Goal: Use online tool/utility: Use online tool/utility

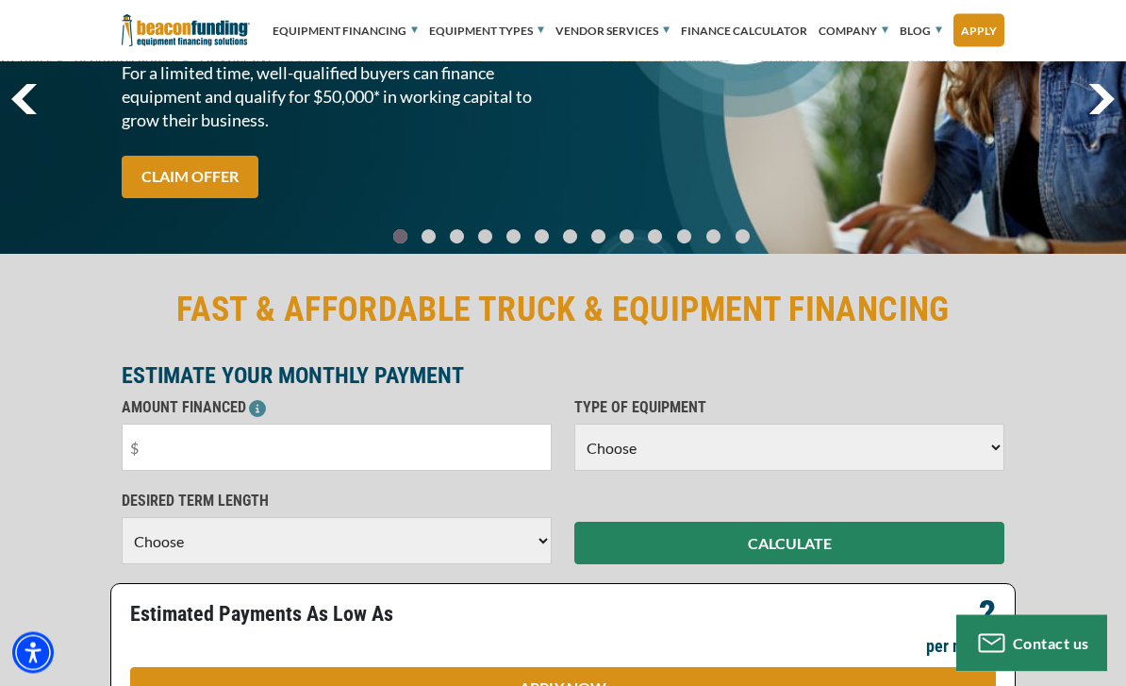
scroll to position [171, 0]
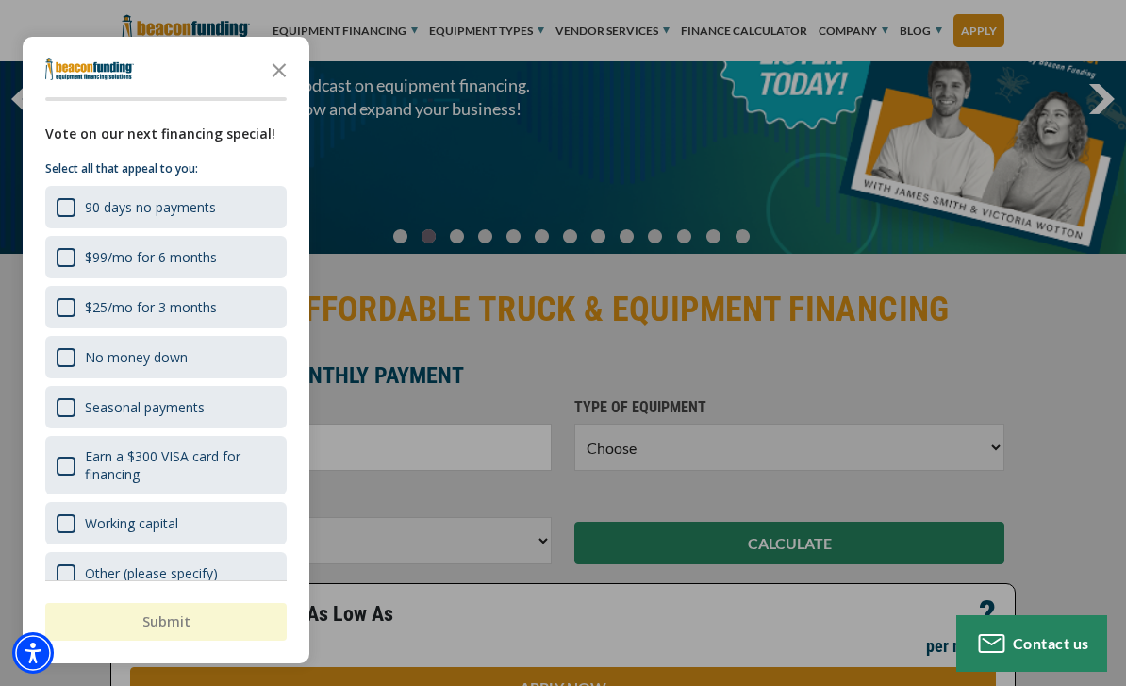
click at [270, 88] on icon "Close the survey" at bounding box center [279, 69] width 38 height 38
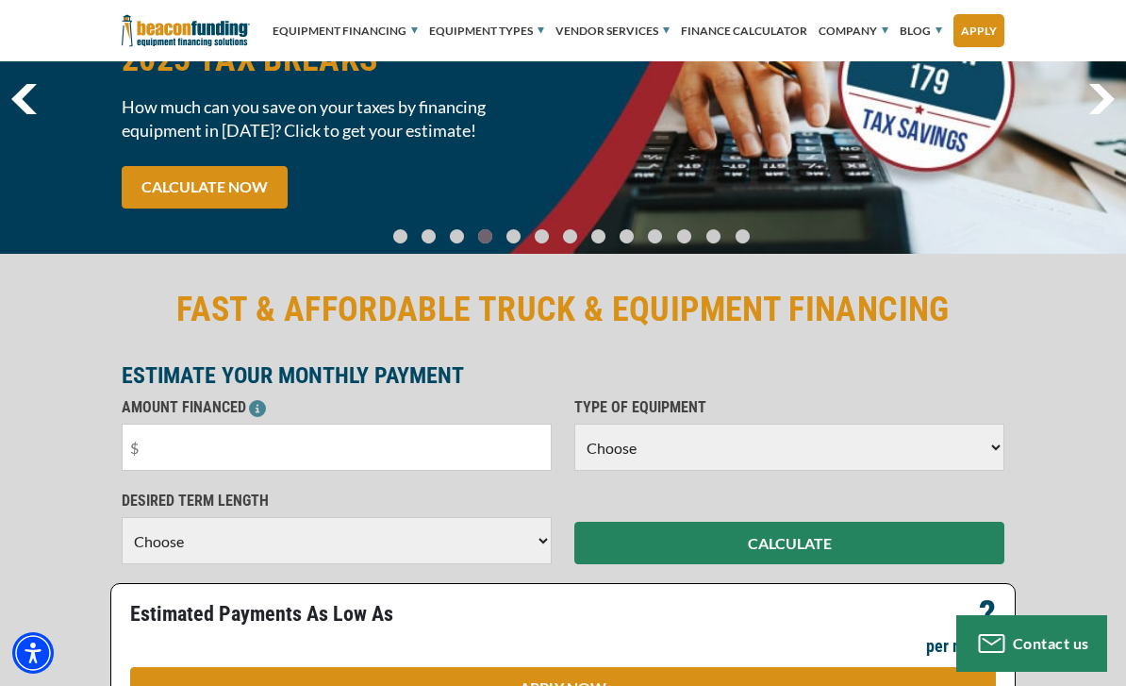
click at [454, 424] on input "text" at bounding box center [337, 447] width 430 height 47
click at [477, 452] on input "text" at bounding box center [337, 447] width 430 height 47
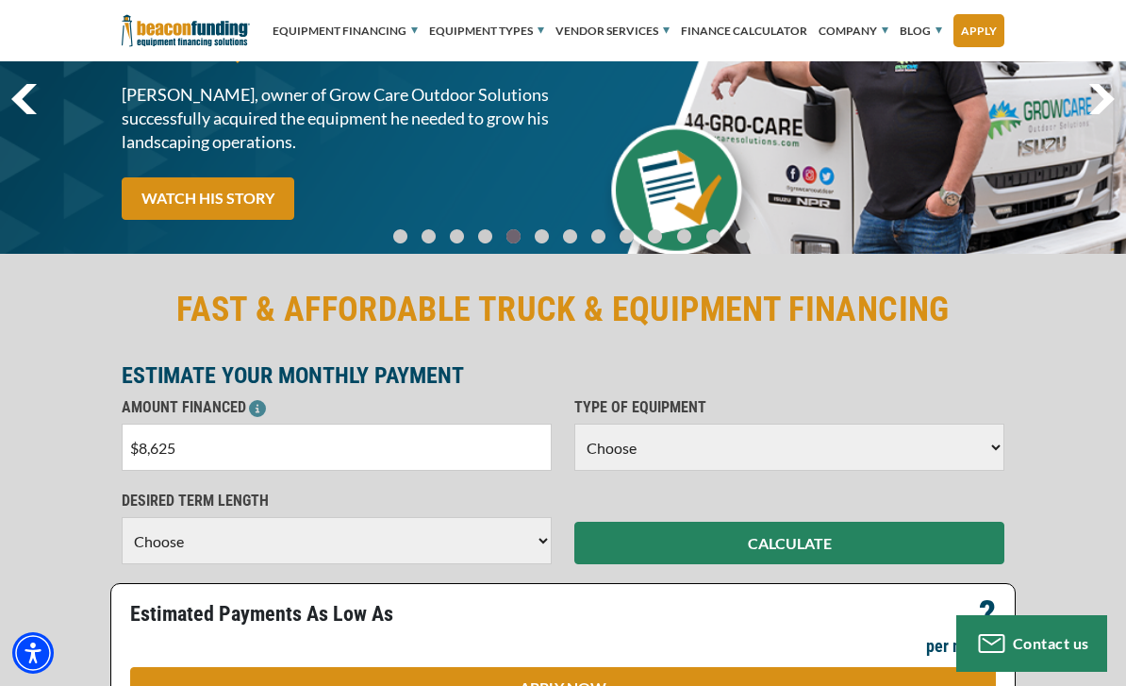
type input "$86,250"
click at [926, 450] on select "Choose Backhoe Boom/Bucket Truck Chipper Commercial Mower Crane DTG/DTF Printin…" at bounding box center [789, 447] width 430 height 47
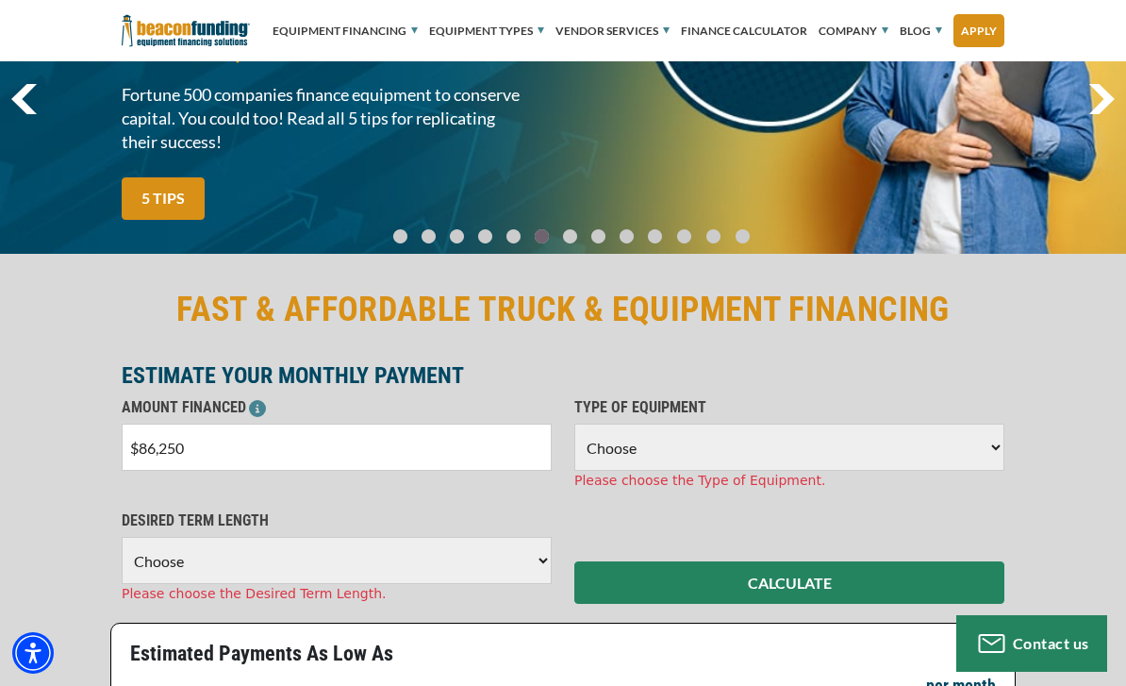
select select "5"
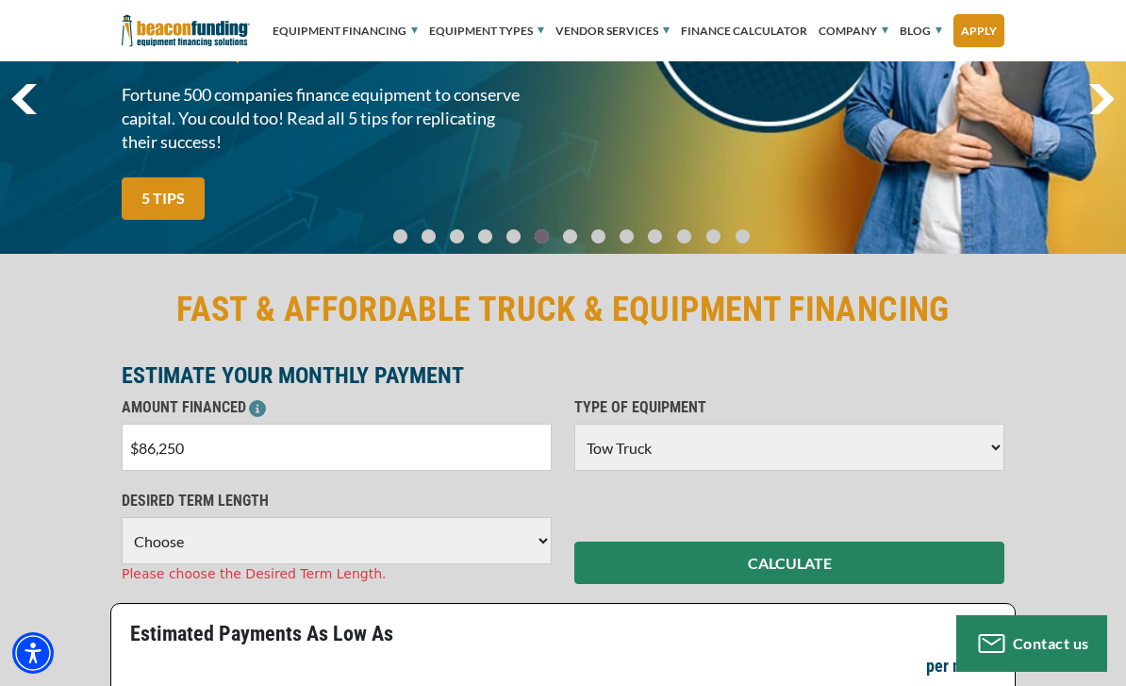
click at [291, 553] on select "Choose 36 Months 48 Months 60 Months" at bounding box center [337, 540] width 430 height 47
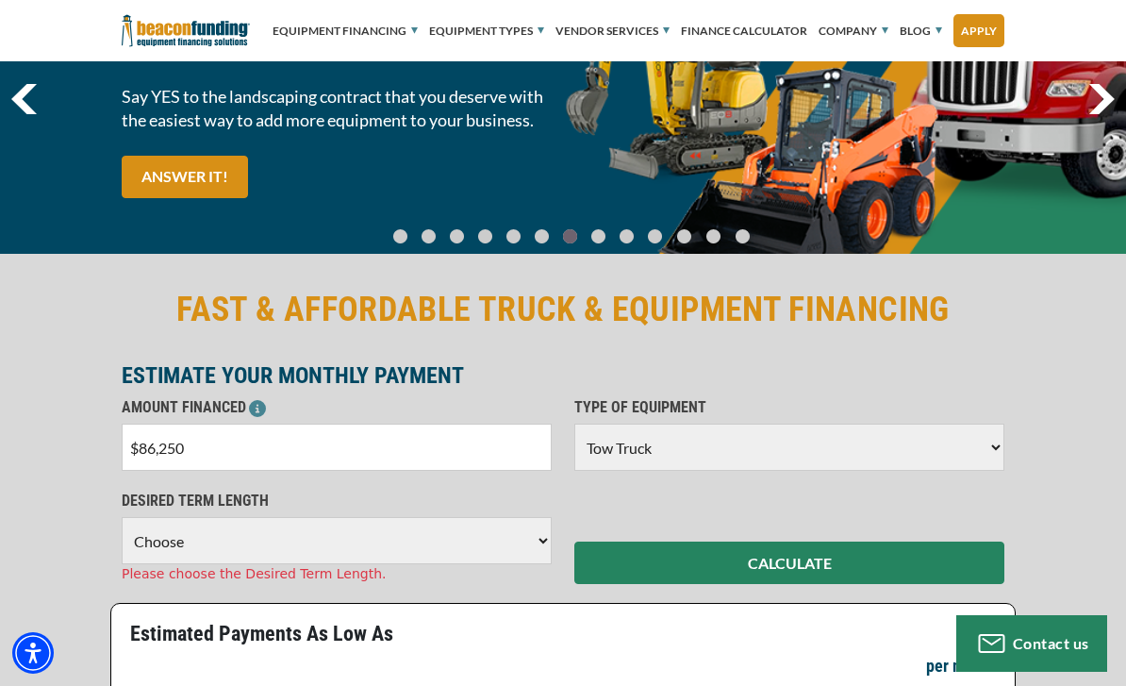
select select "60"
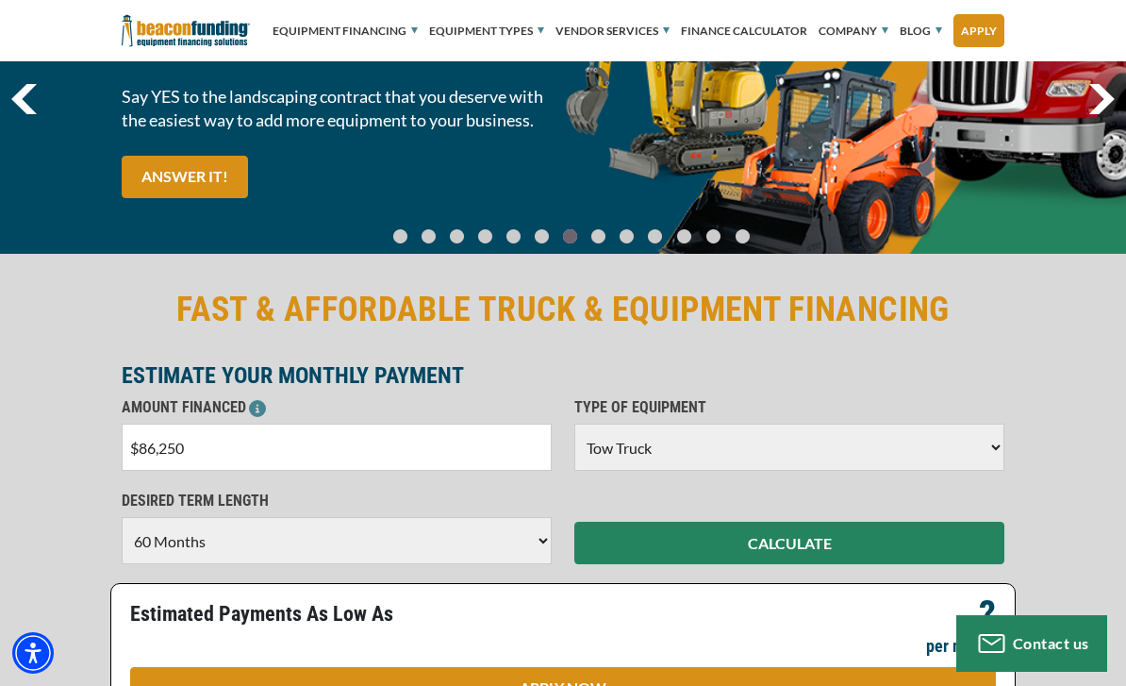
click at [855, 552] on button "CALCULATE" at bounding box center [789, 543] width 430 height 42
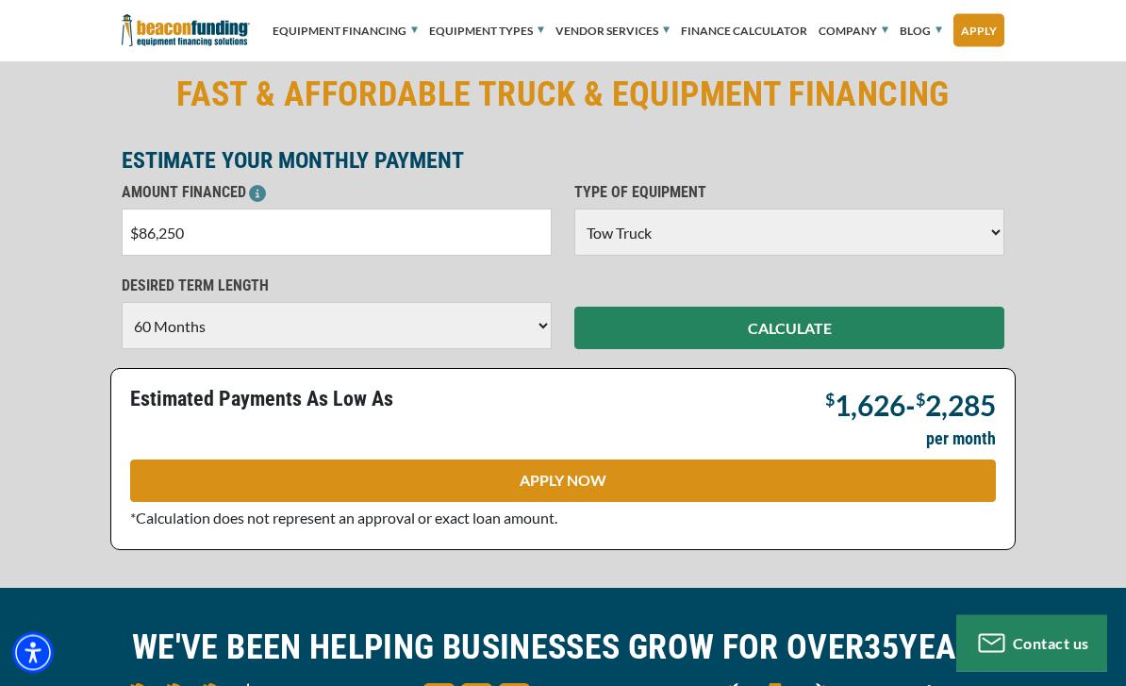
scroll to position [386, 0]
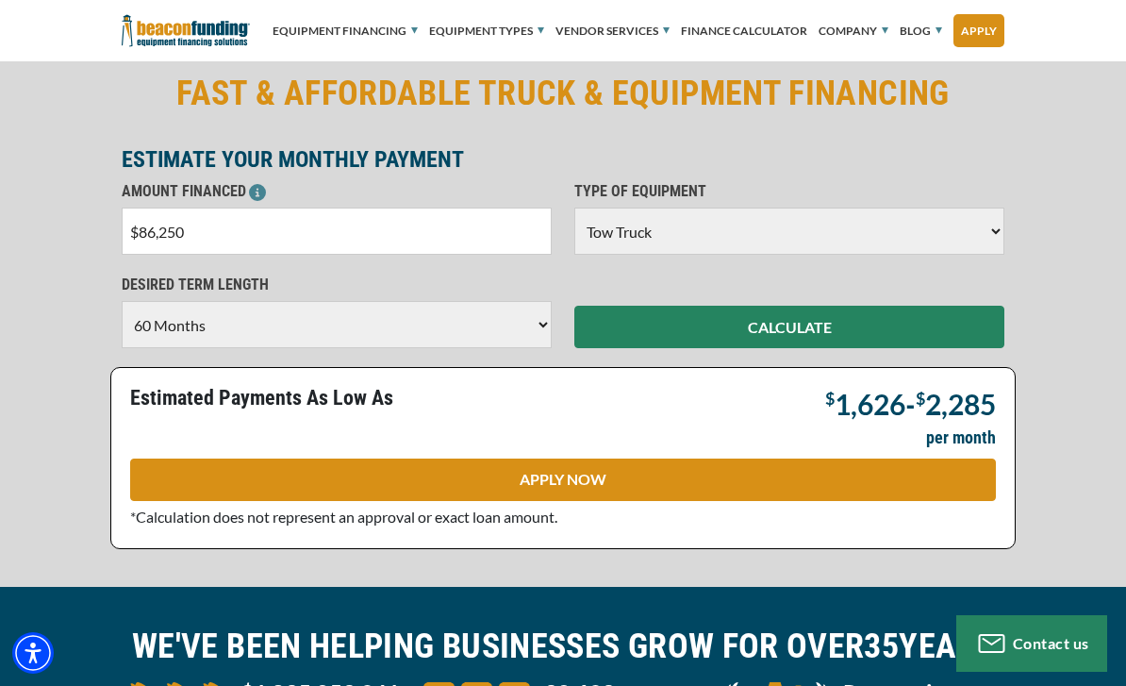
click at [231, 229] on input "$86,250" at bounding box center [337, 231] width 430 height 47
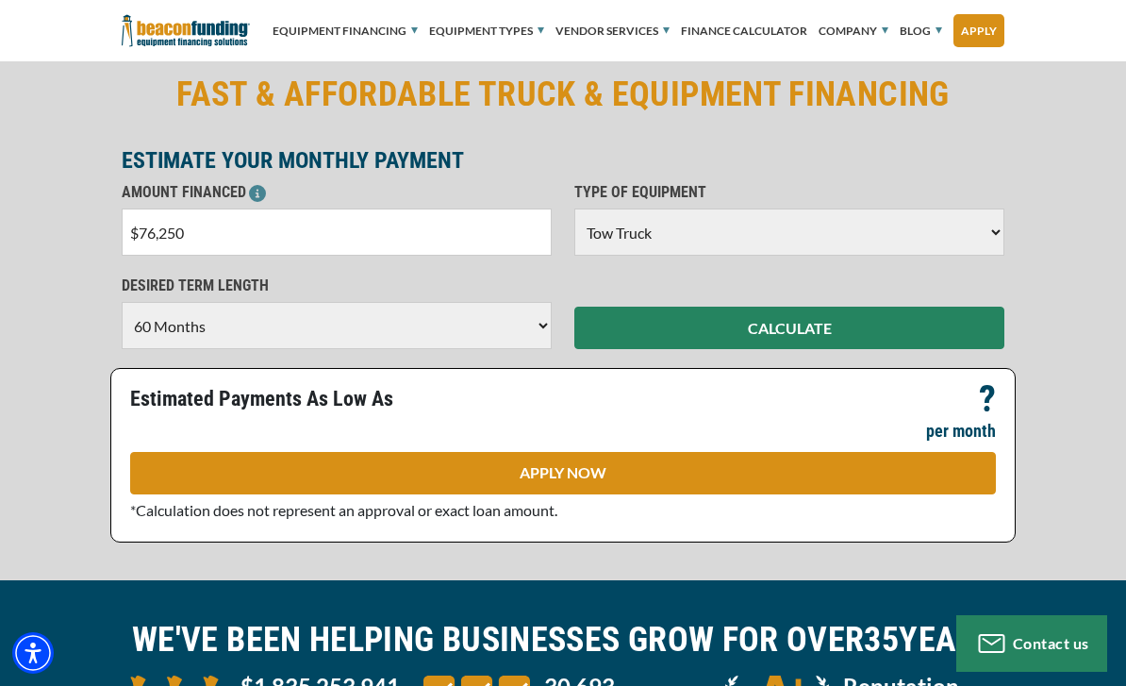
click at [974, 325] on button "CALCULATE" at bounding box center [789, 328] width 430 height 42
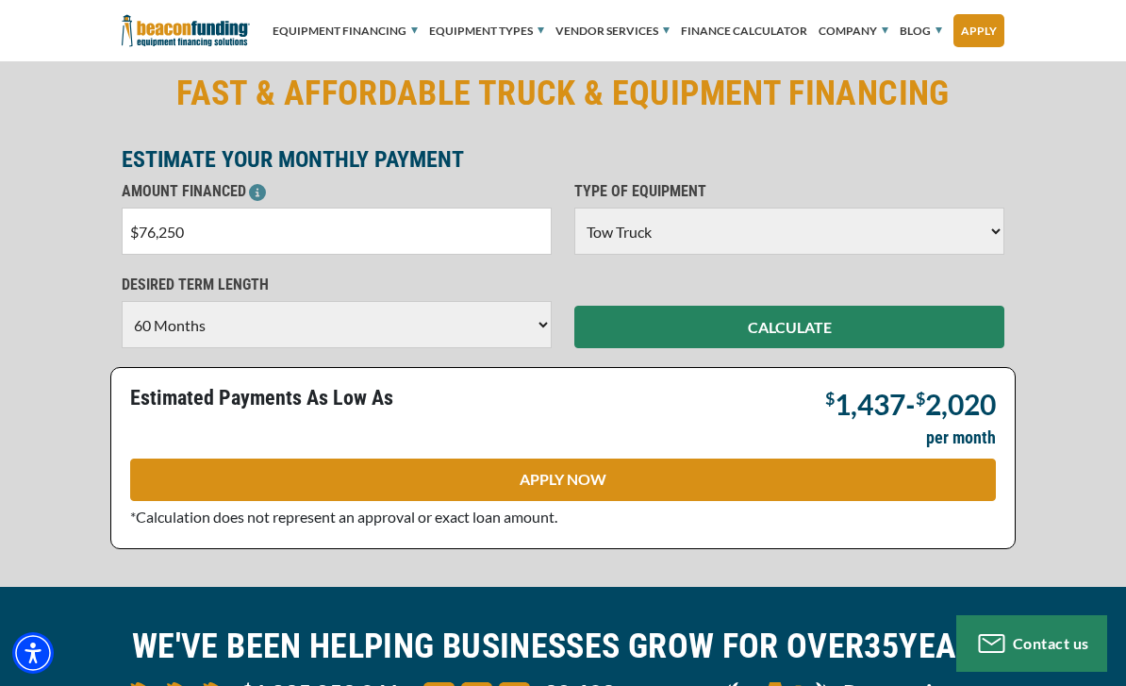
click at [212, 225] on input "$76,250" at bounding box center [337, 231] width 430 height 47
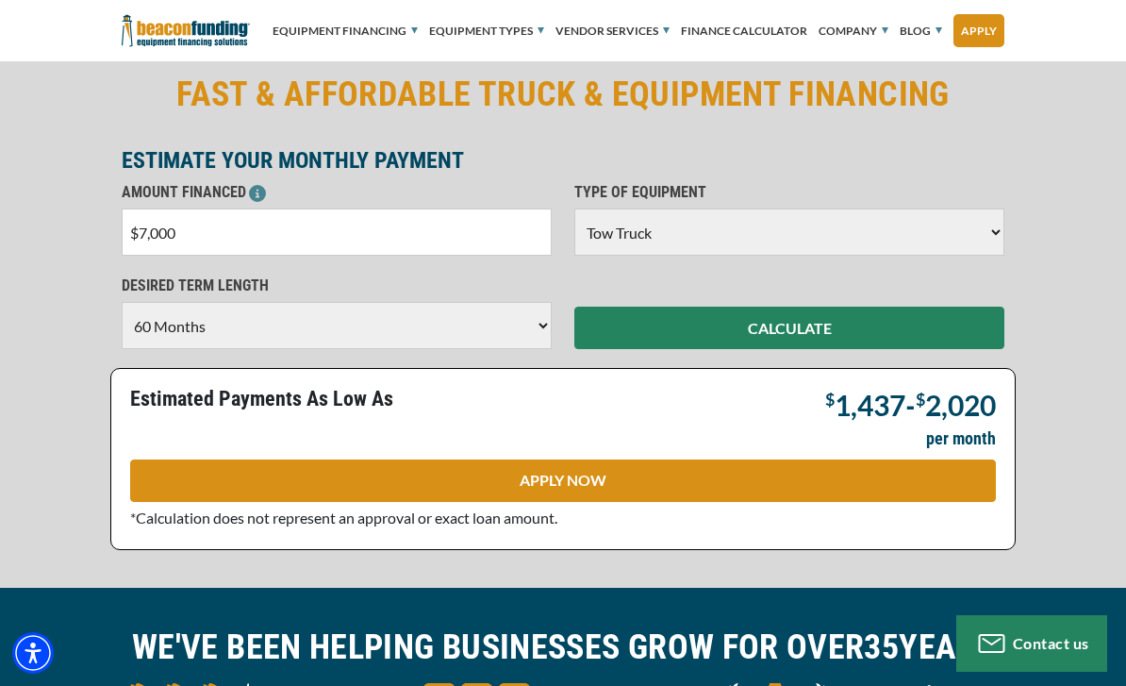
type input "$70,000"
click at [877, 344] on button "CALCULATE" at bounding box center [789, 328] width 430 height 42
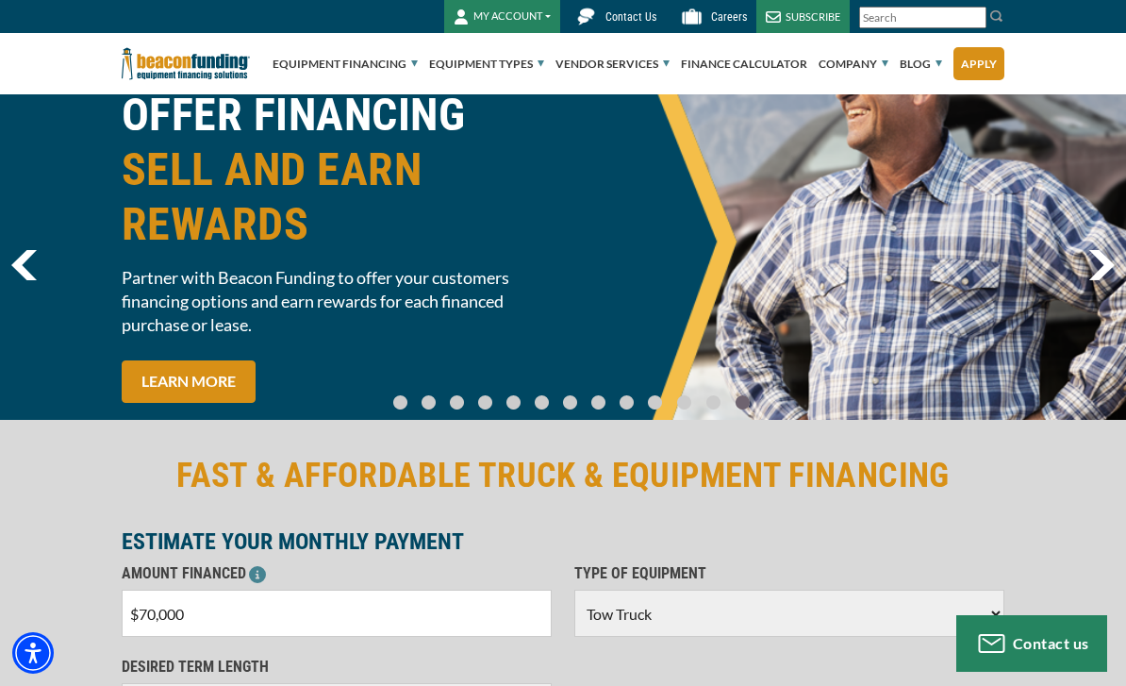
scroll to position [3, 0]
